Goal: Check status: Check status

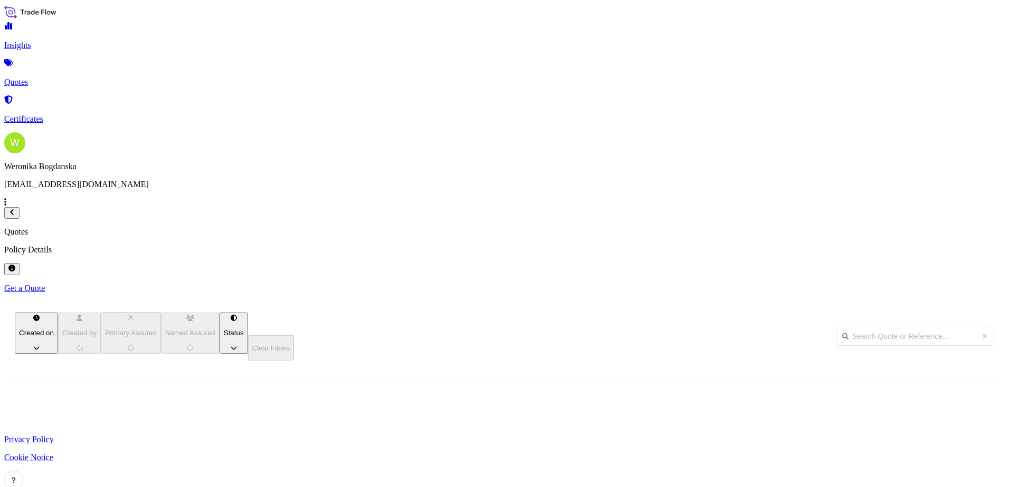
scroll to position [308, 832]
click at [882, 327] on input "text" at bounding box center [915, 336] width 158 height 19
paste input "S02015387"
type input "S02015387"
click at [140, 439] on span "[PERSON_NAME]" at bounding box center [114, 443] width 52 height 8
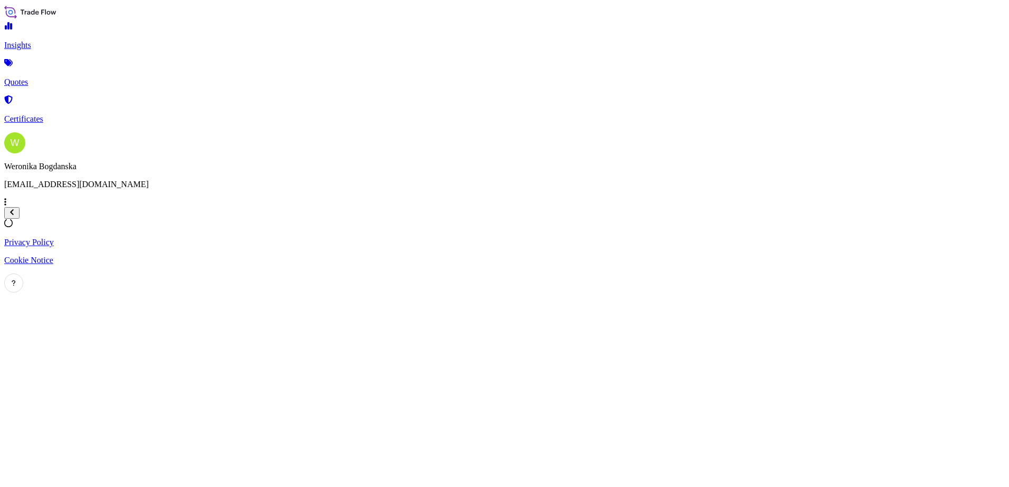
select select "Sea"
select select "Road / [GEOGRAPHIC_DATA]"
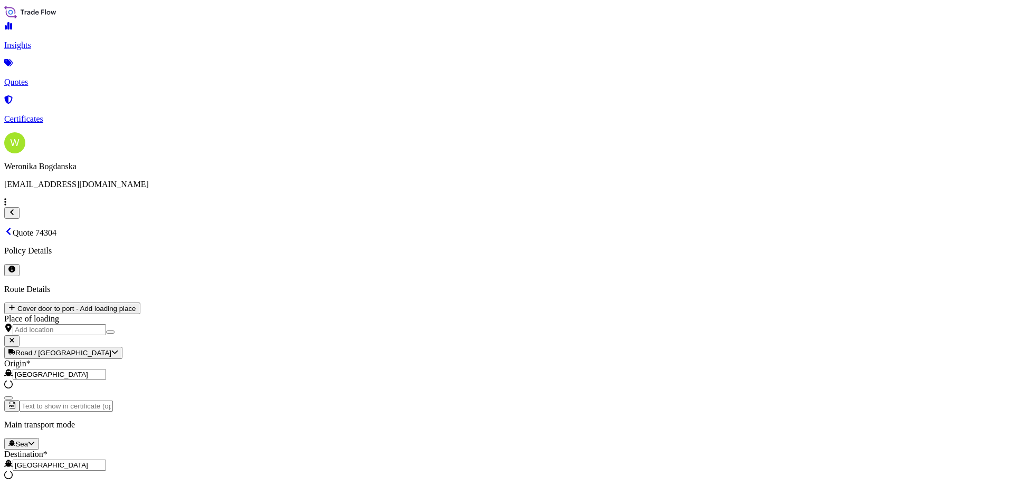
scroll to position [423, 0]
select select "31440"
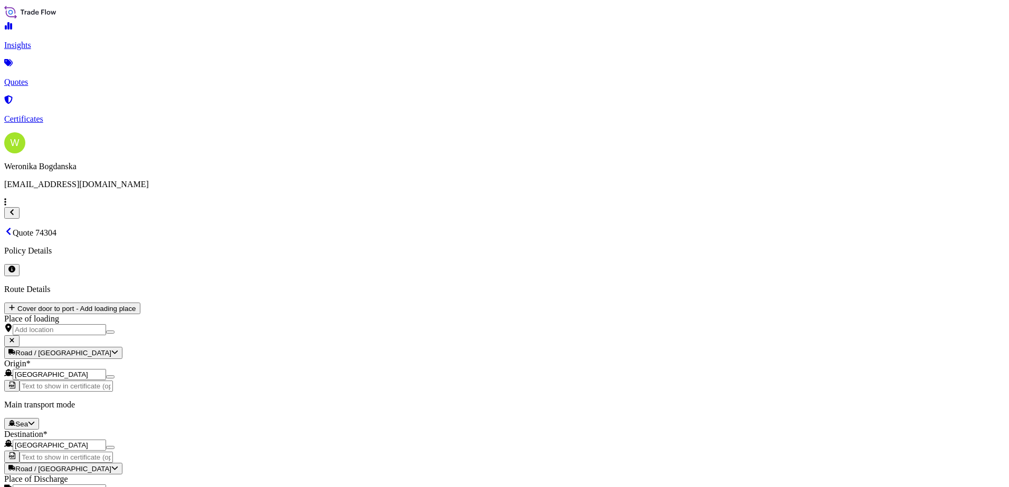
scroll to position [1348, 0]
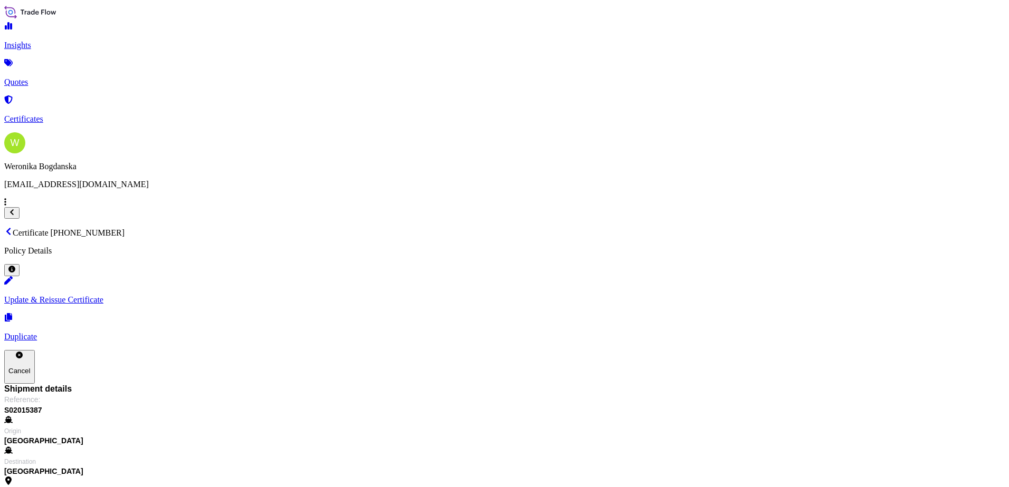
click at [58, 78] on p "Quotes" at bounding box center [504, 82] width 1000 height 9
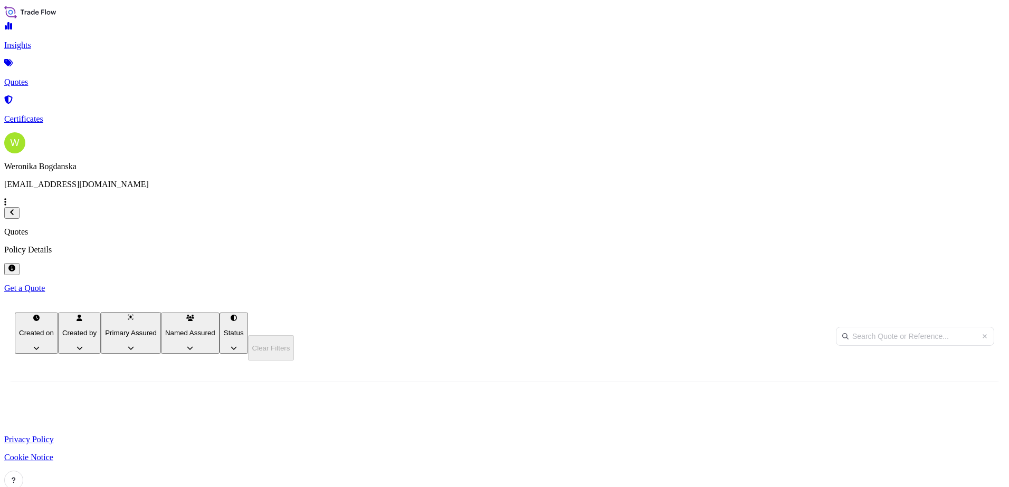
scroll to position [308, 832]
click at [928, 327] on input "text" at bounding box center [915, 336] width 158 height 19
paste input "S02032751"
type input "S02032751"
click at [284, 420] on div "Ligentia Sea-Air-Rail Sp. z o.o." at bounding box center [241, 437] width 84 height 35
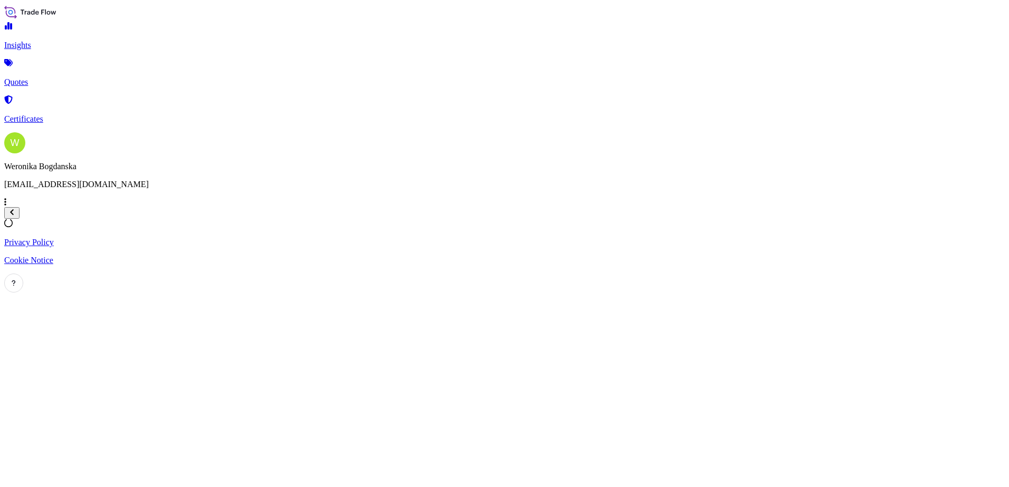
select select "Sea"
select select "Road / [GEOGRAPHIC_DATA]"
select select "31440"
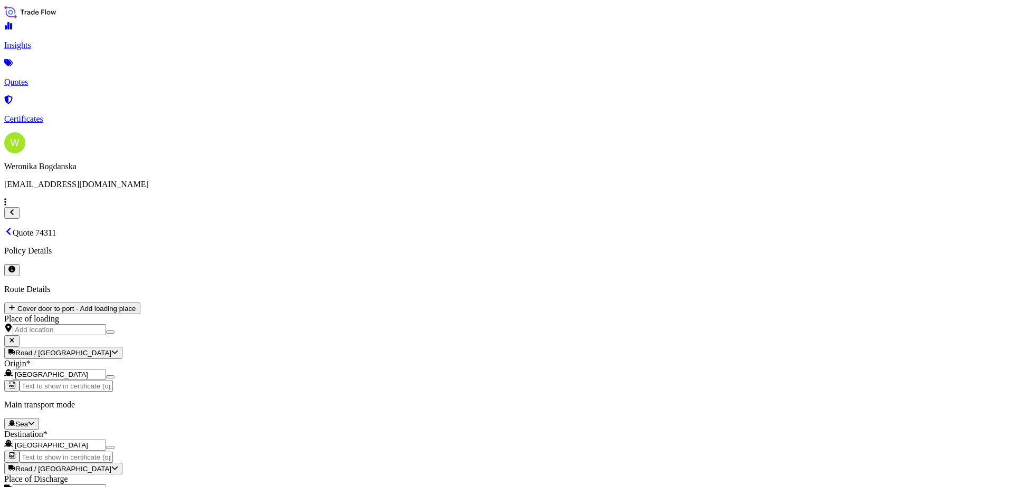
scroll to position [1348, 0]
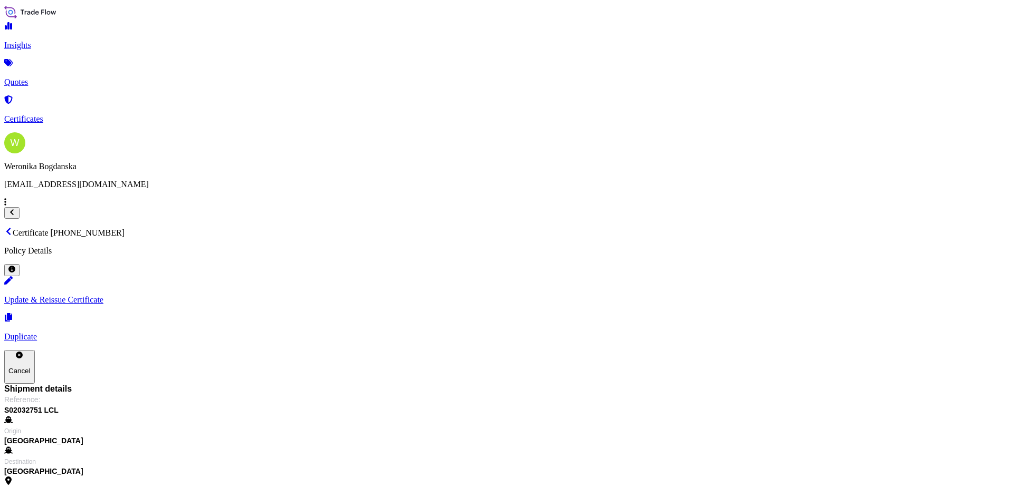
click at [83, 76] on link "Quotes" at bounding box center [504, 73] width 1000 height 27
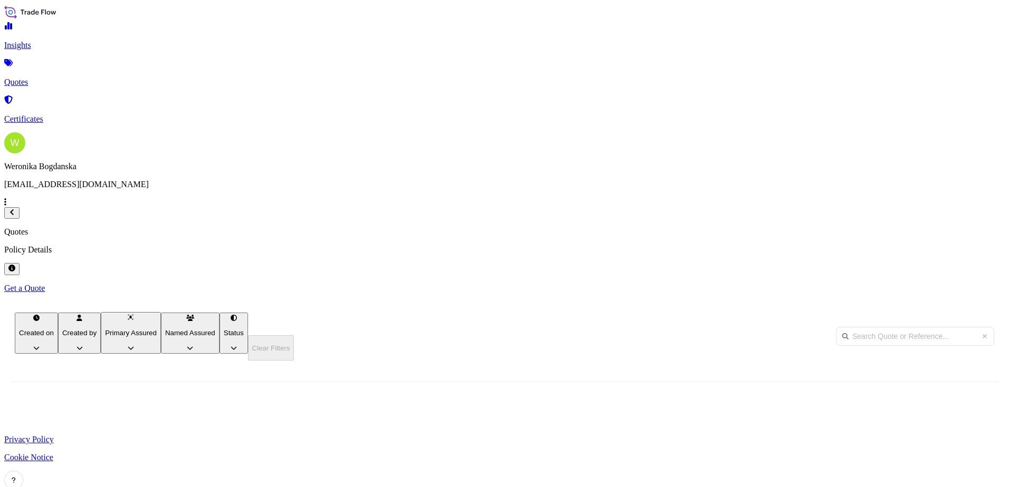
scroll to position [308, 832]
click at [897, 327] on input "text" at bounding box center [915, 336] width 158 height 19
paste input "S02025998"
type input "S02025998"
click at [140, 439] on span "[PERSON_NAME]" at bounding box center [114, 443] width 52 height 8
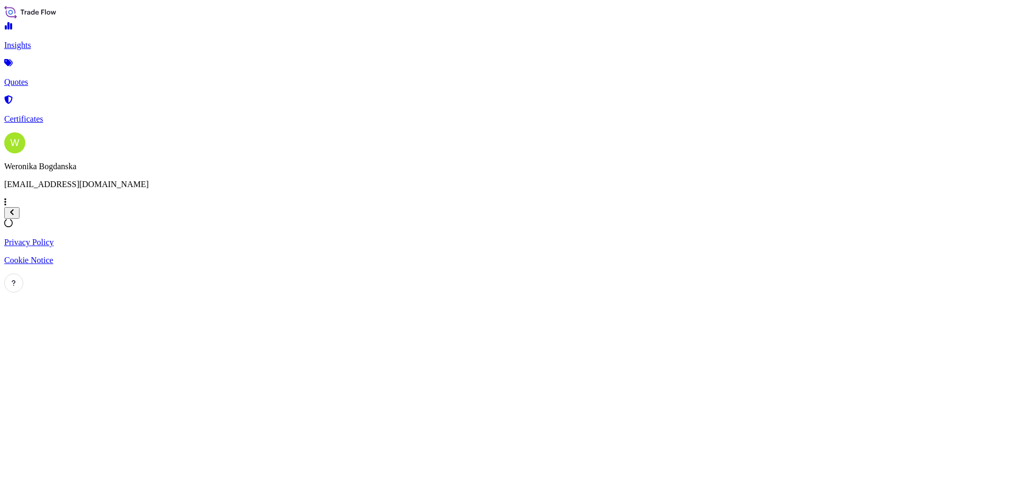
select select "Sea"
select select "Road / [GEOGRAPHIC_DATA]"
select select "31440"
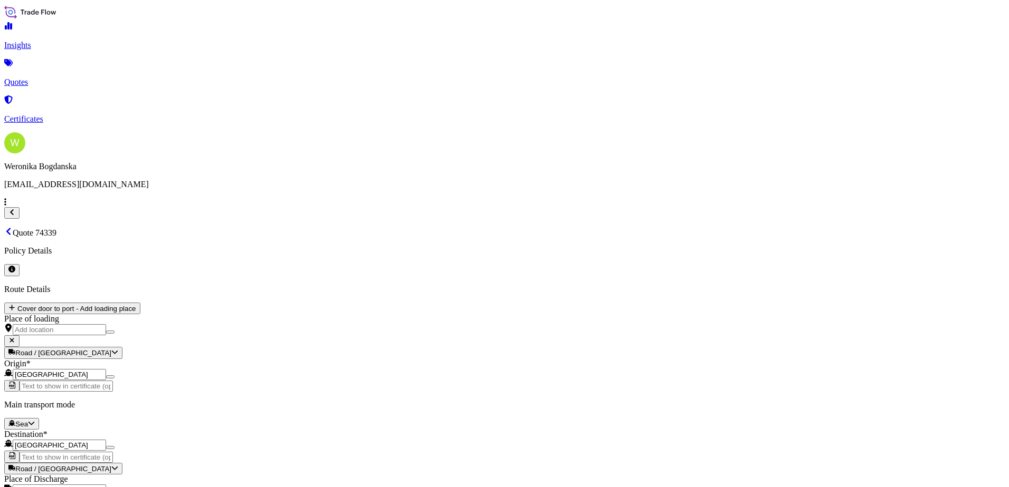
scroll to position [1348, 0]
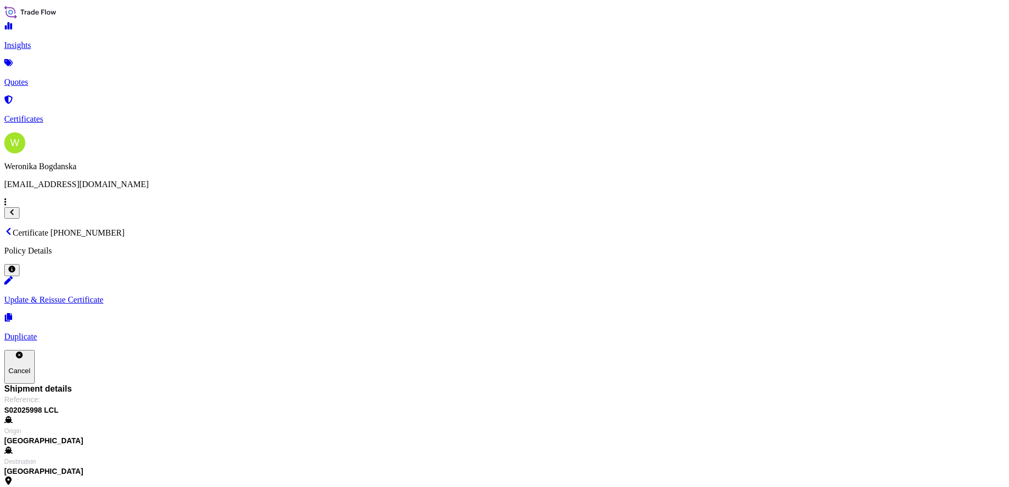
click at [70, 81] on link "Quotes" at bounding box center [504, 73] width 1000 height 27
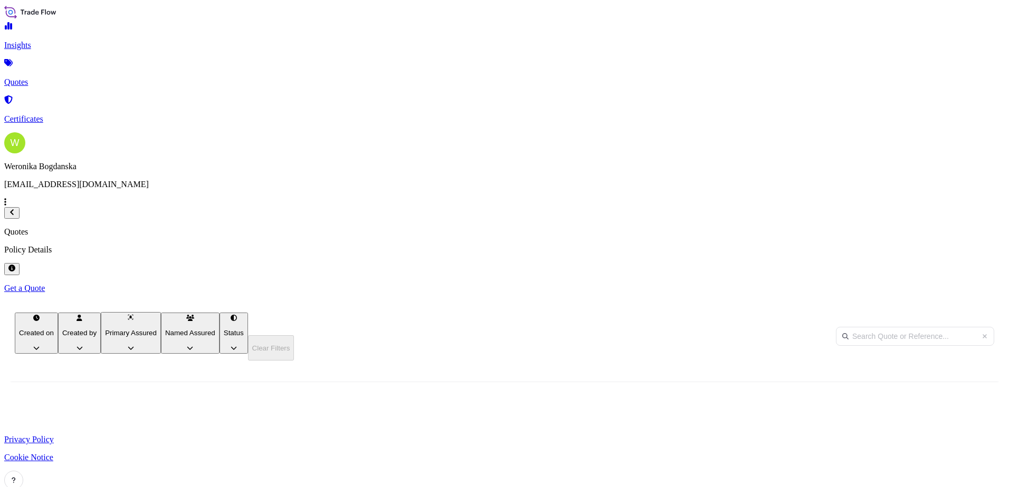
scroll to position [308, 832]
click at [866, 327] on input "text" at bounding box center [915, 336] width 158 height 19
paste input "S02033129"
type input "S02033129"
click at [191, 432] on span "S02033129 LCL" at bounding box center [170, 437] width 41 height 11
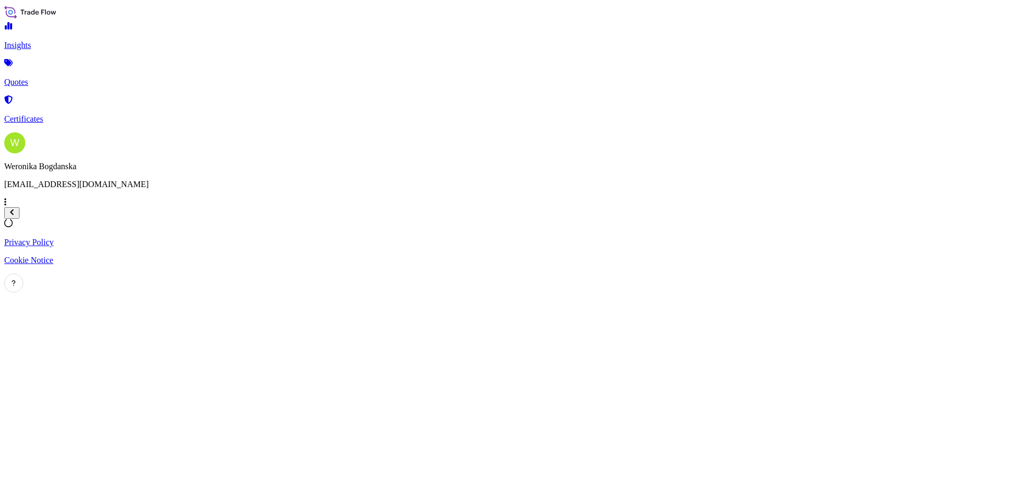
select select "Sea"
select select "Road / [GEOGRAPHIC_DATA]"
select select "31440"
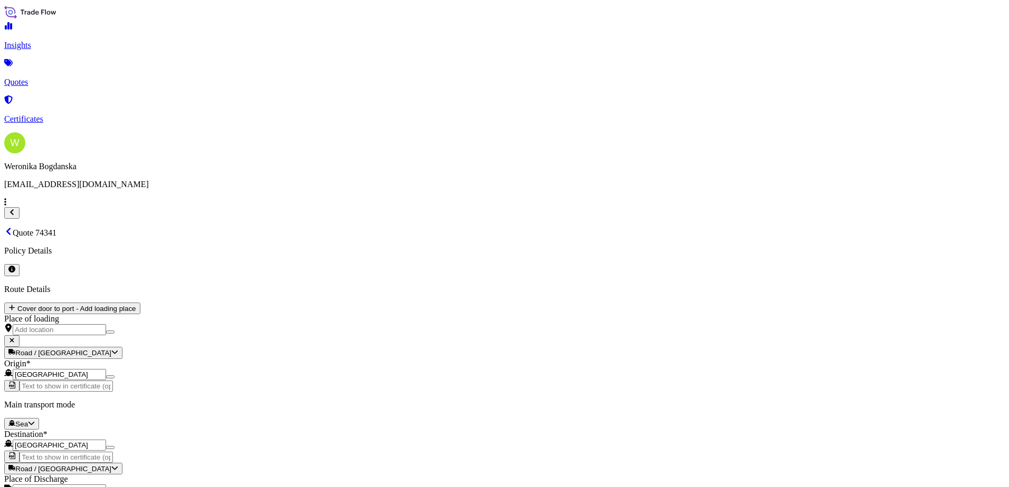
scroll to position [1348, 0]
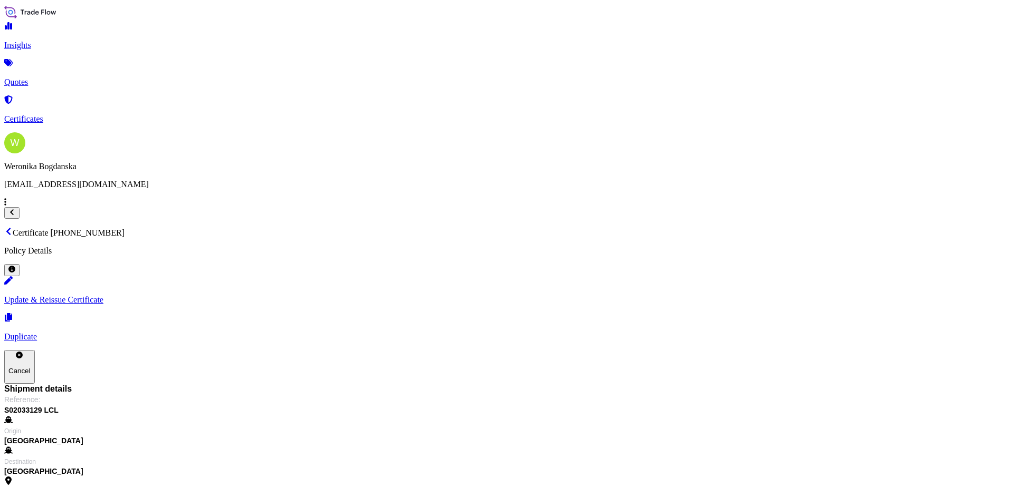
click at [50, 78] on p "Quotes" at bounding box center [504, 82] width 1000 height 9
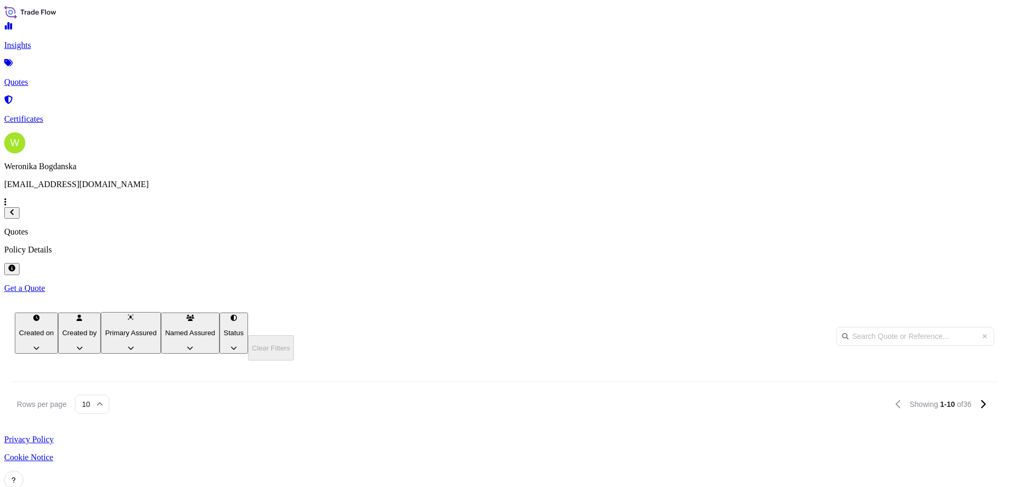
scroll to position [83, 0]
